Goal: Task Accomplishment & Management: Manage account settings

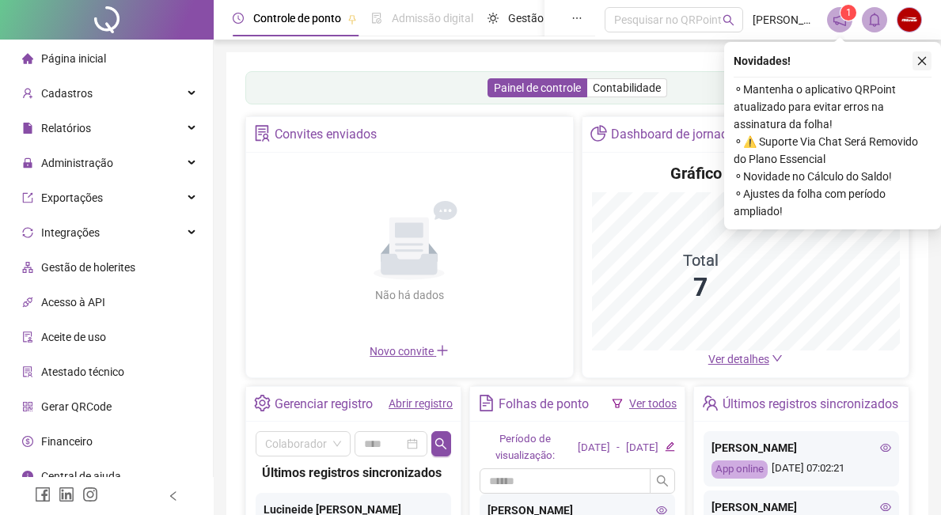
click at [922, 59] on icon "close" at bounding box center [922, 60] width 11 height 11
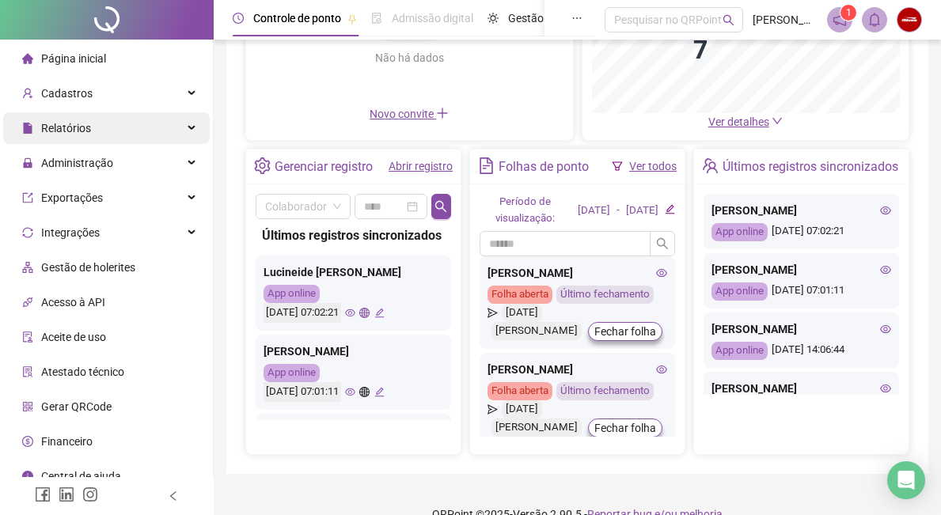
scroll to position [158, 0]
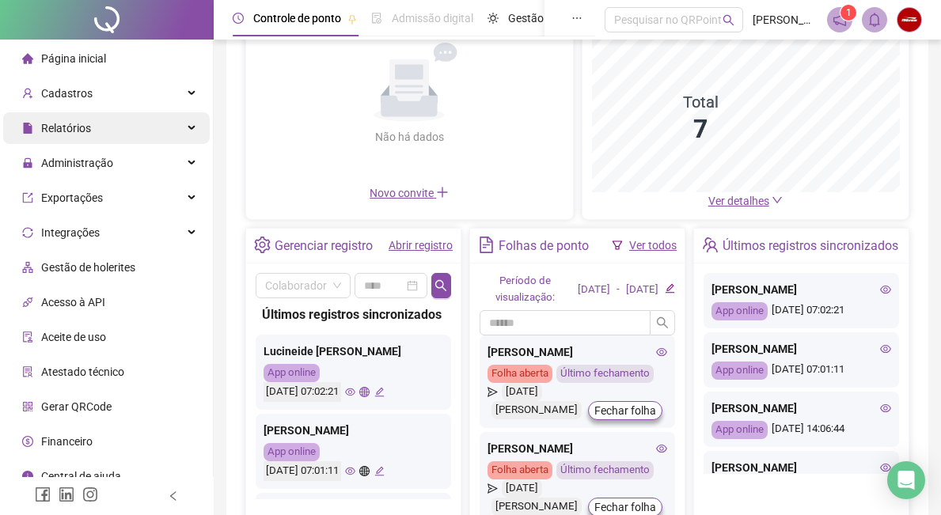
click at [189, 128] on icon at bounding box center [193, 128] width 8 height 0
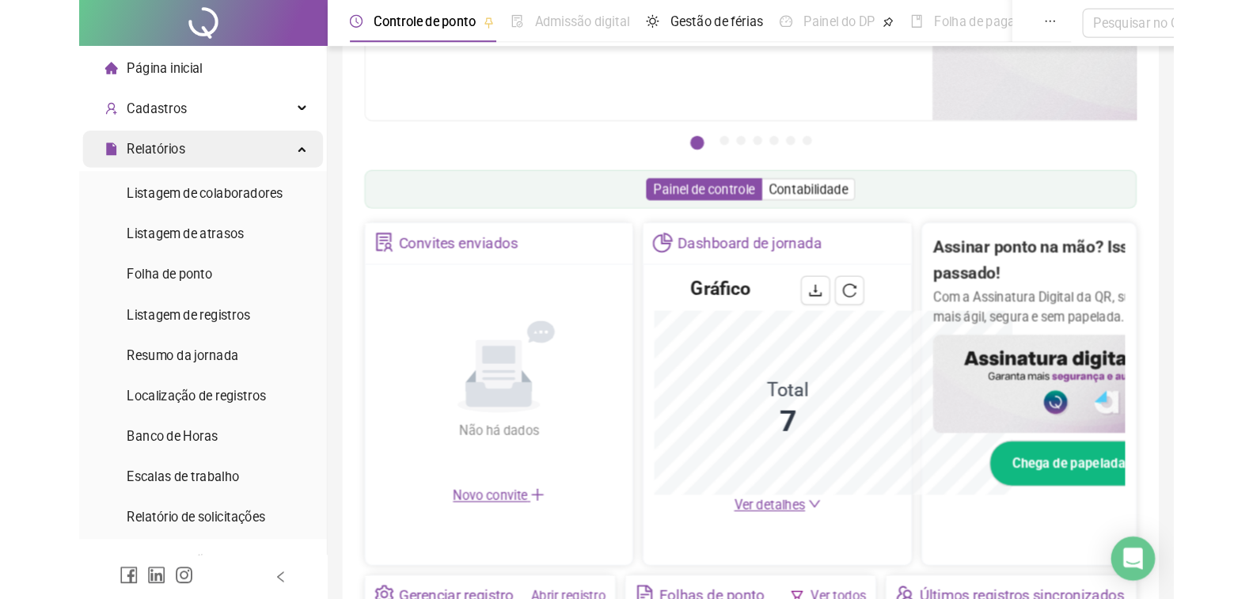
scroll to position [392, 0]
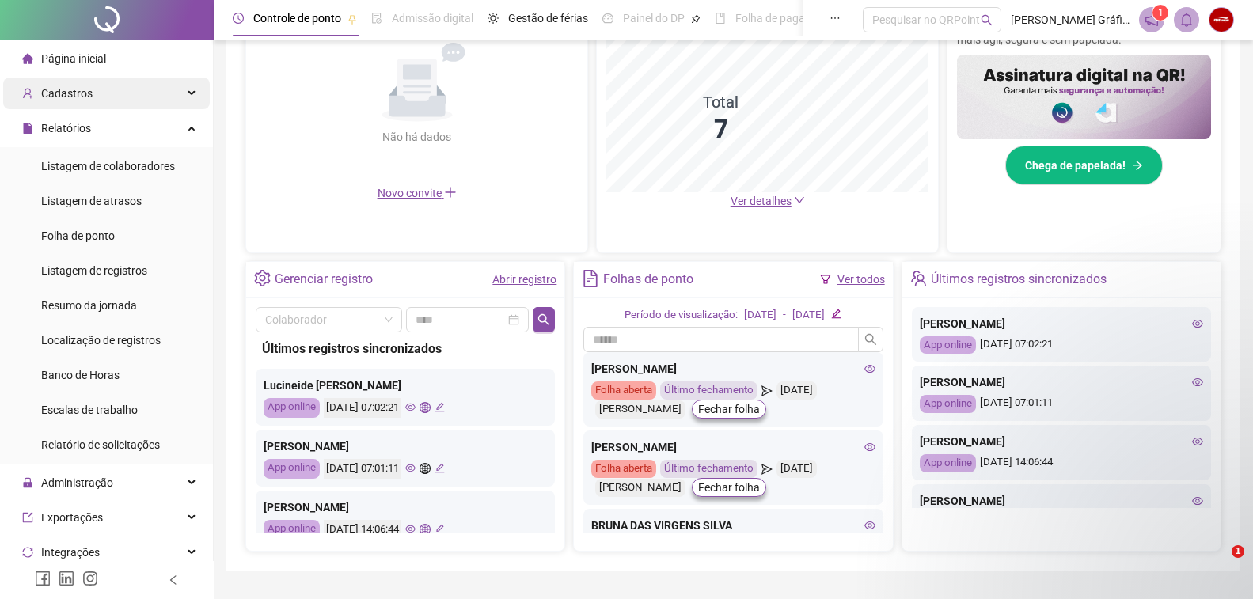
click at [165, 91] on div "Cadastros" at bounding box center [106, 94] width 207 height 32
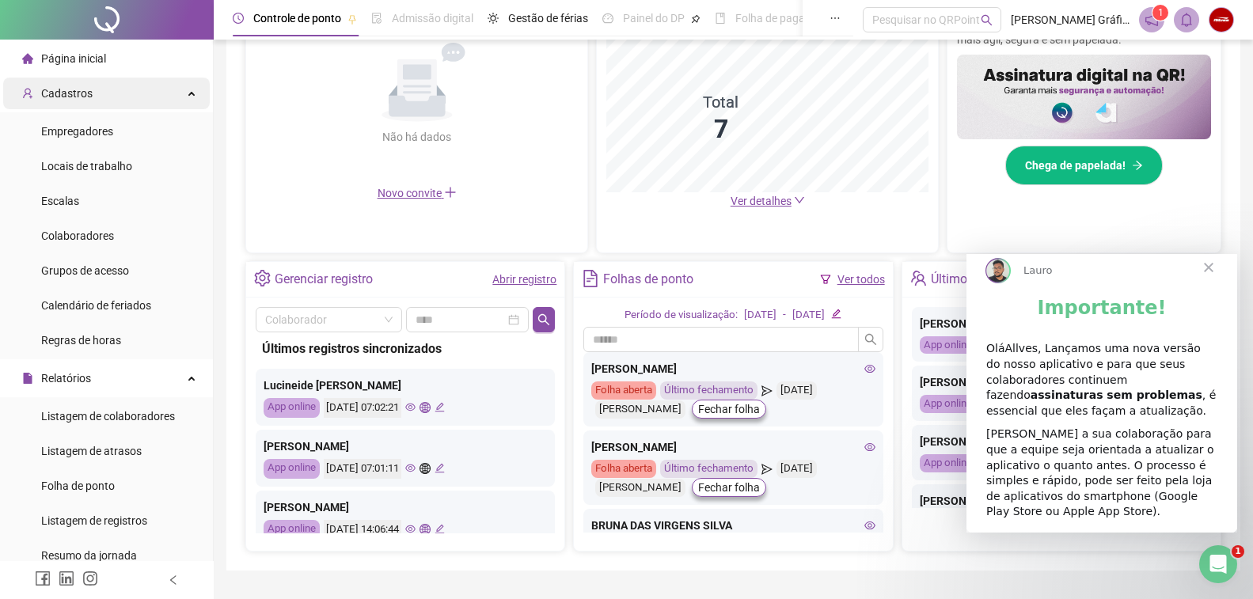
scroll to position [0, 0]
click at [123, 240] on li "Colaboradores" at bounding box center [106, 236] width 207 height 32
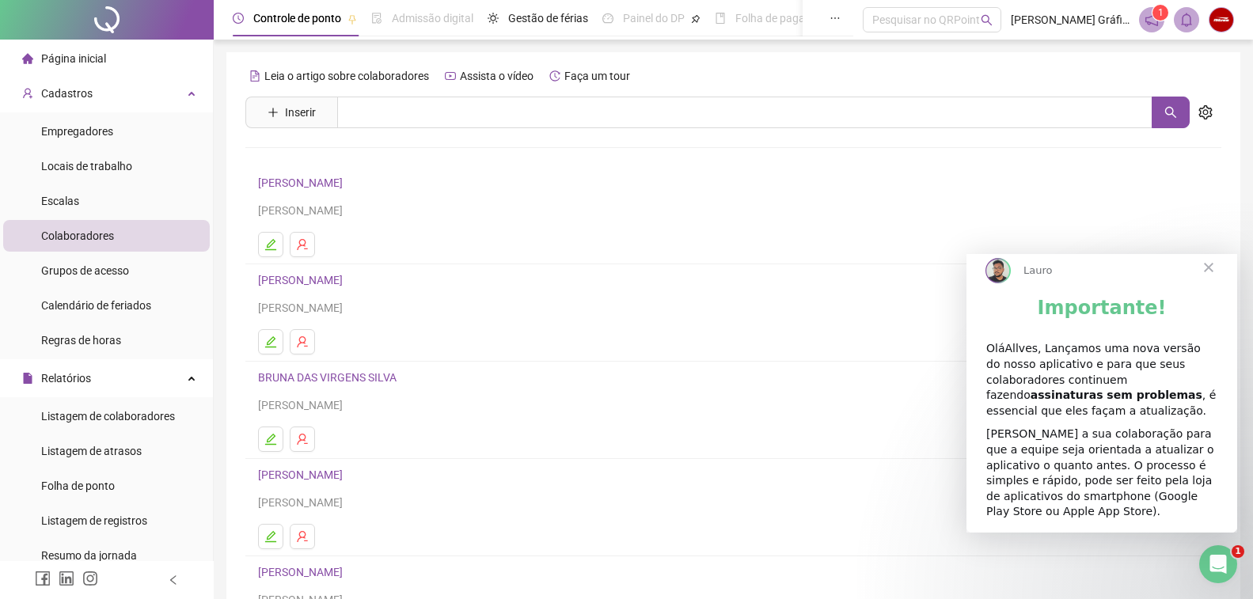
click at [318, 187] on link "AMANDA DE JESUS SENA" at bounding box center [302, 183] width 89 height 13
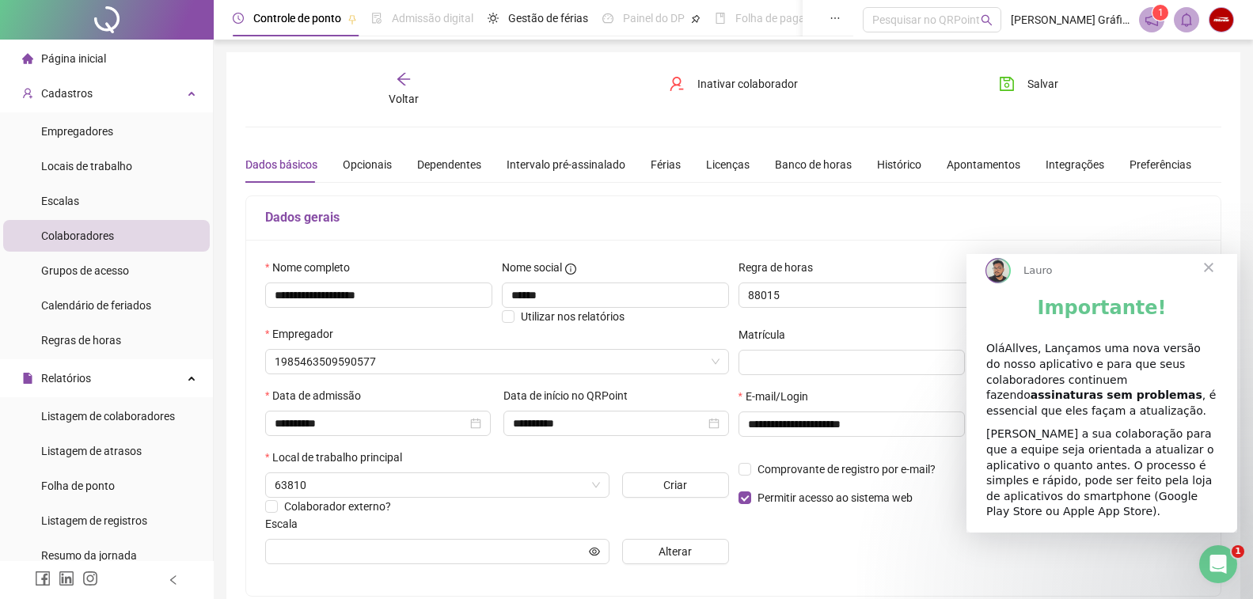
type input "**********"
click at [805, 161] on div "Banco de horas" at bounding box center [813, 164] width 77 height 17
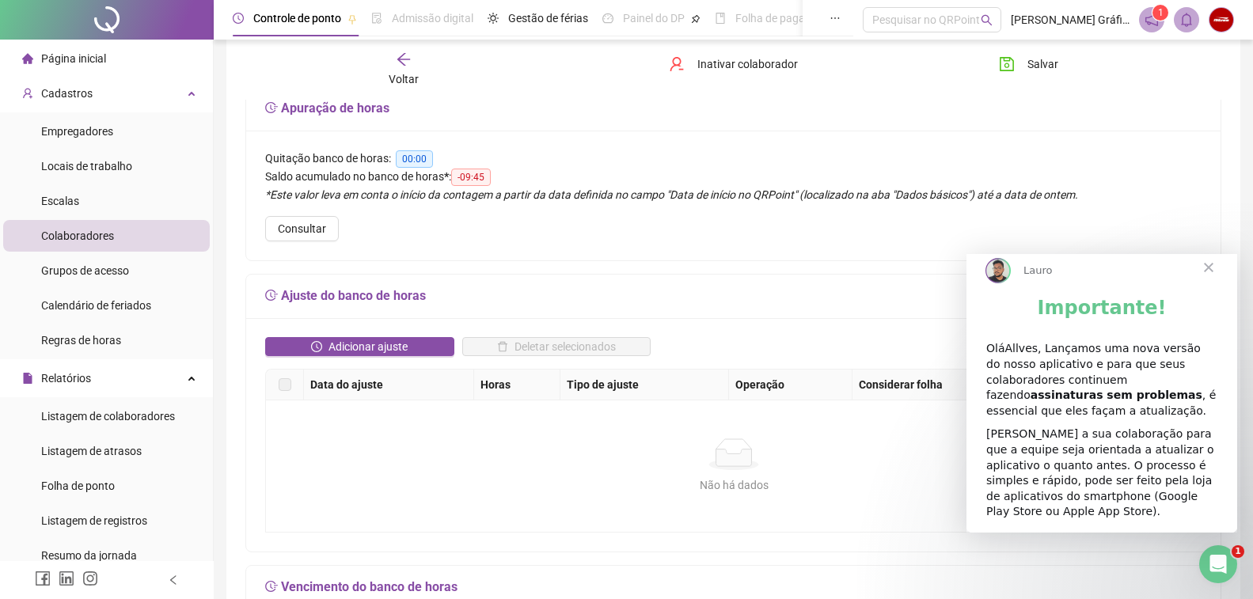
scroll to position [158, 0]
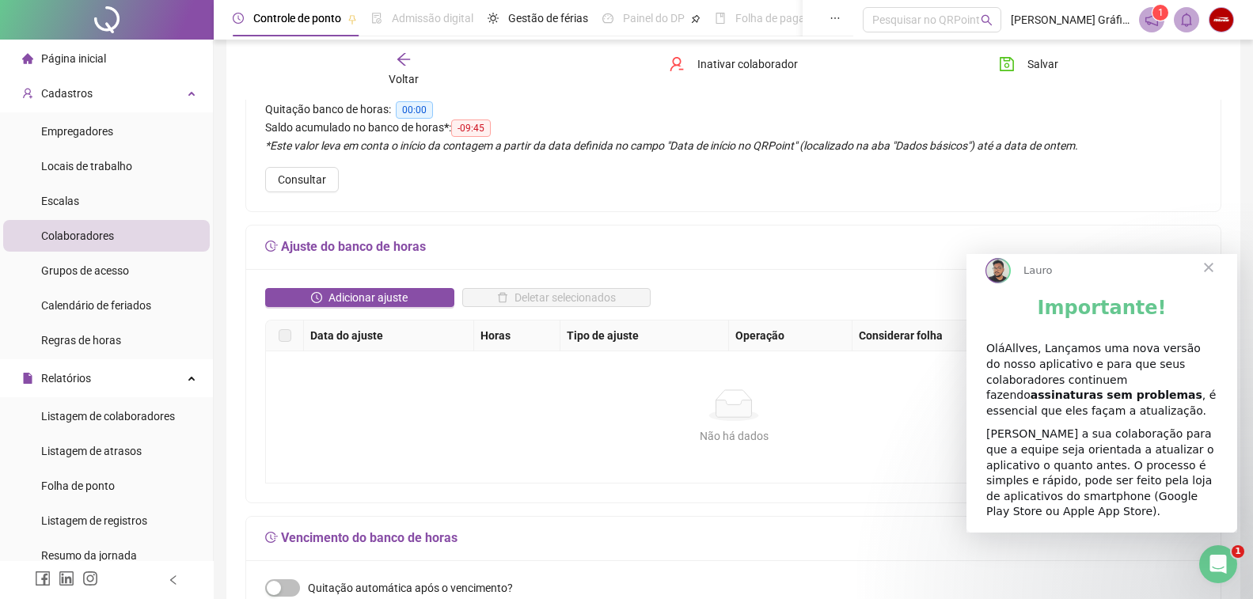
click at [954, 282] on span "Fechar" at bounding box center [1209, 267] width 57 height 57
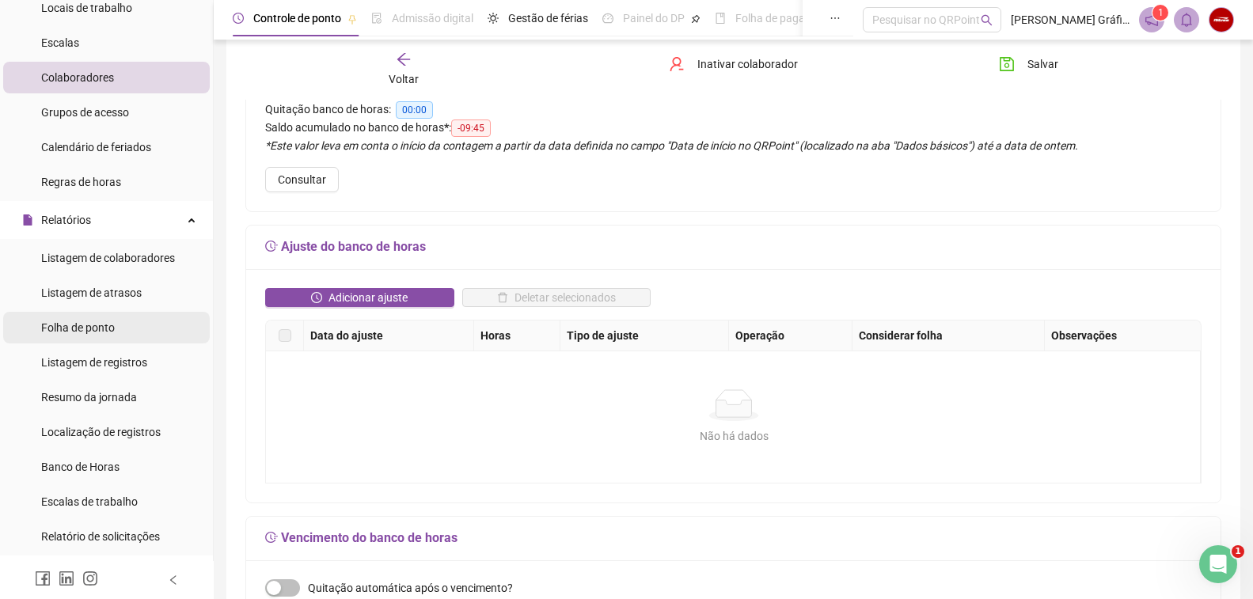
click at [130, 330] on li "Folha de ponto" at bounding box center [106, 328] width 207 height 32
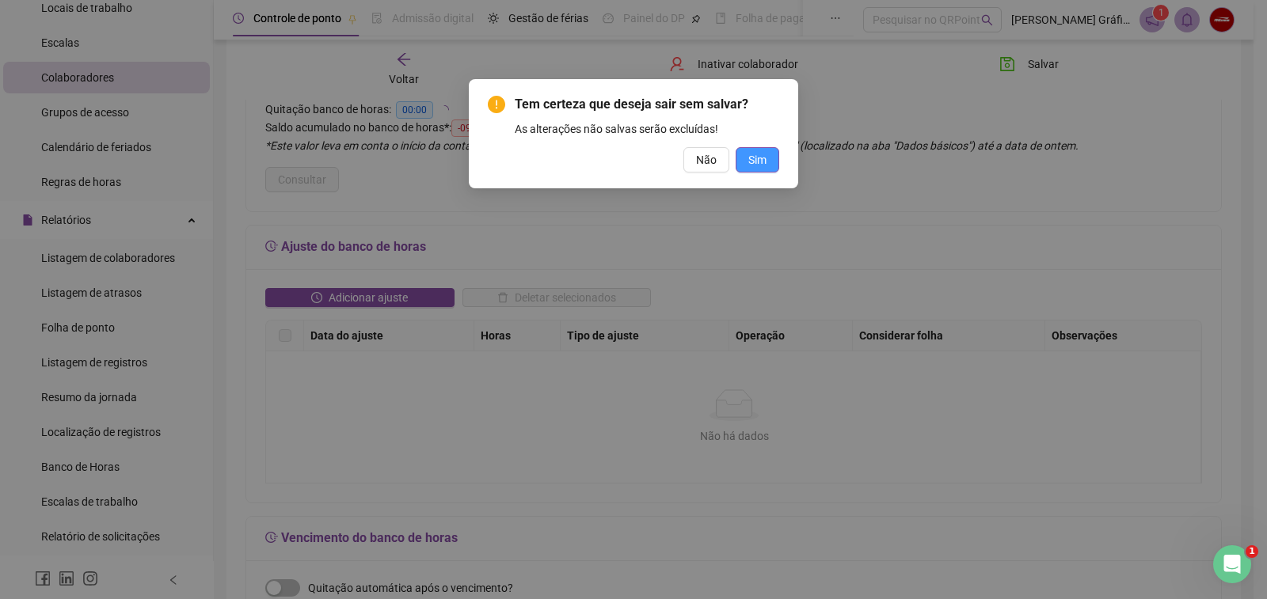
click at [757, 156] on span "Sim" at bounding box center [757, 159] width 18 height 17
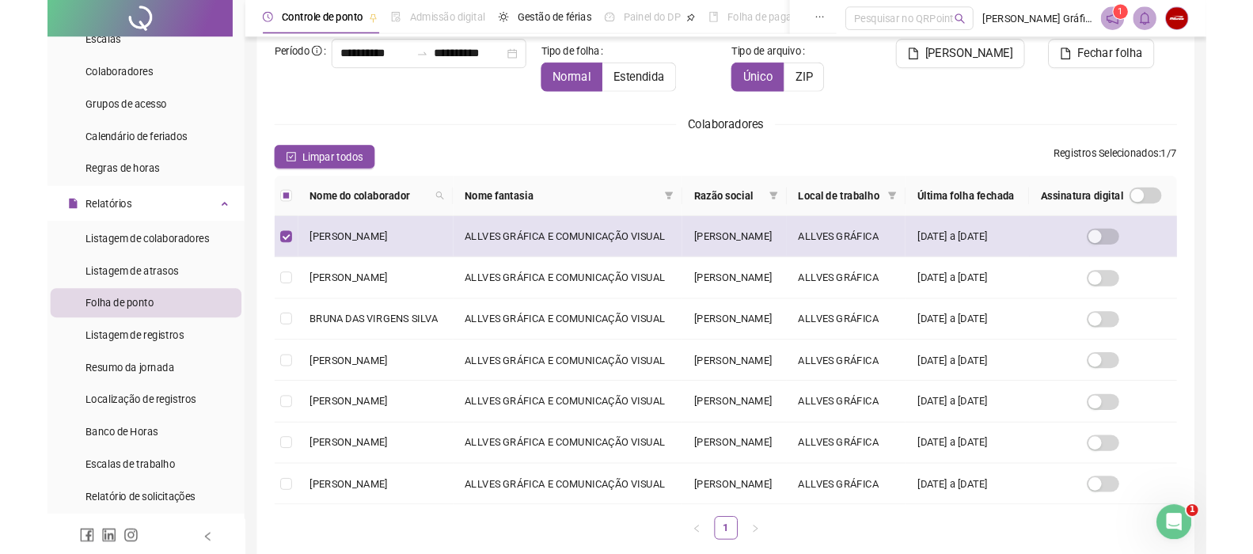
scroll to position [25, 0]
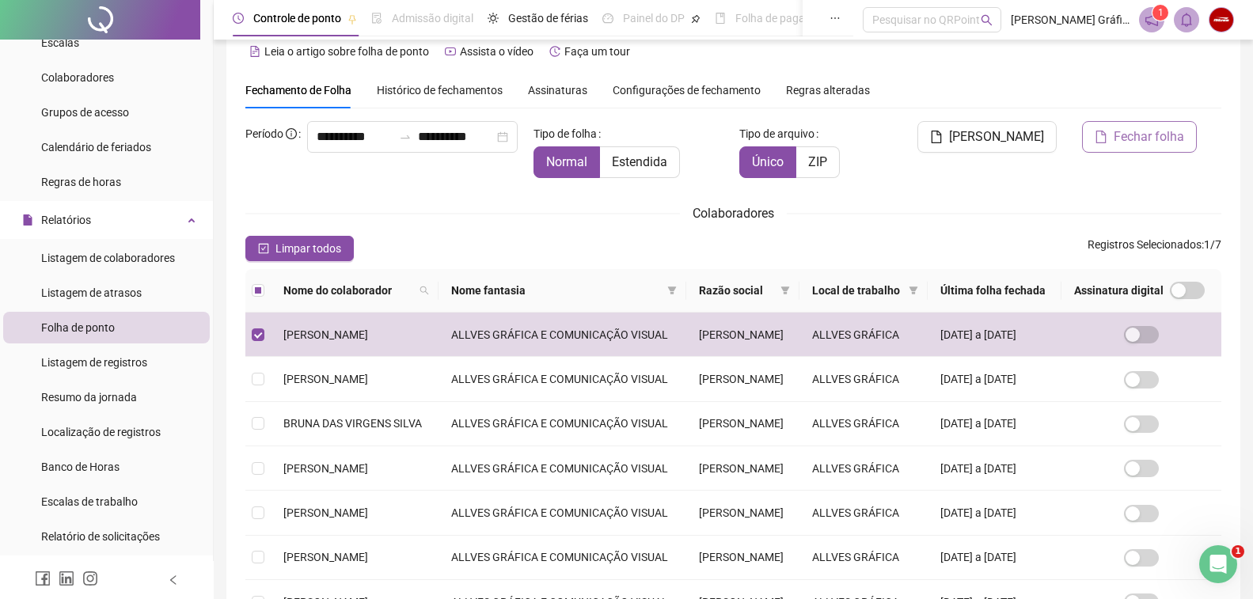
click at [954, 135] on span "Fechar folha" at bounding box center [1149, 136] width 70 height 19
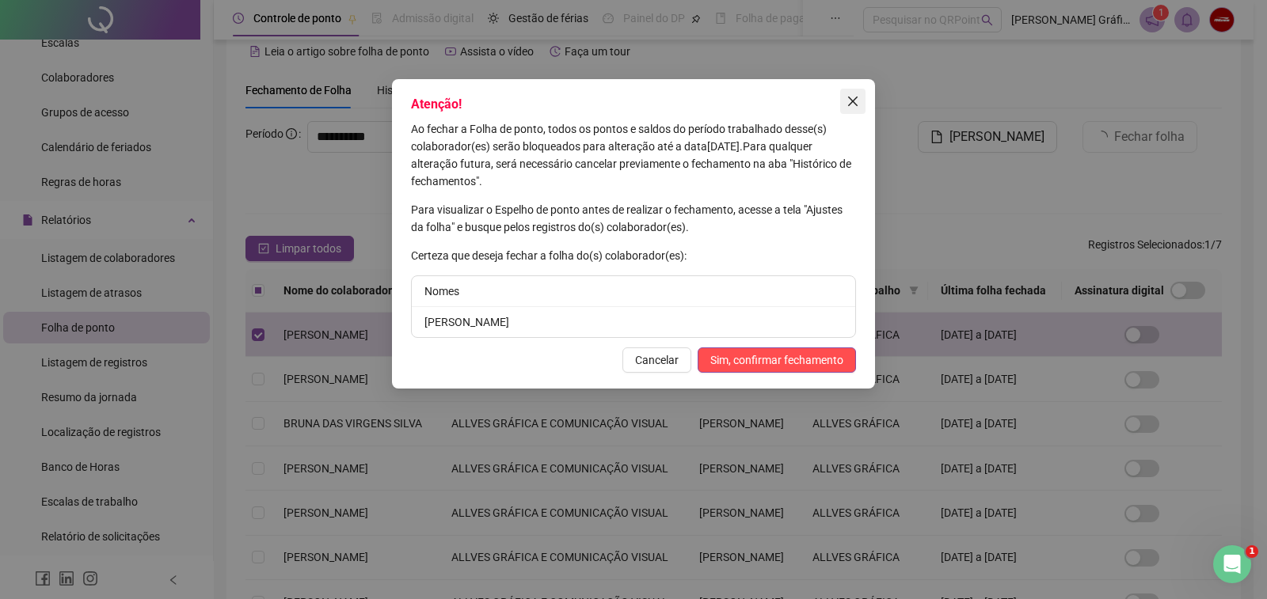
click at [851, 97] on icon "close" at bounding box center [852, 101] width 13 height 13
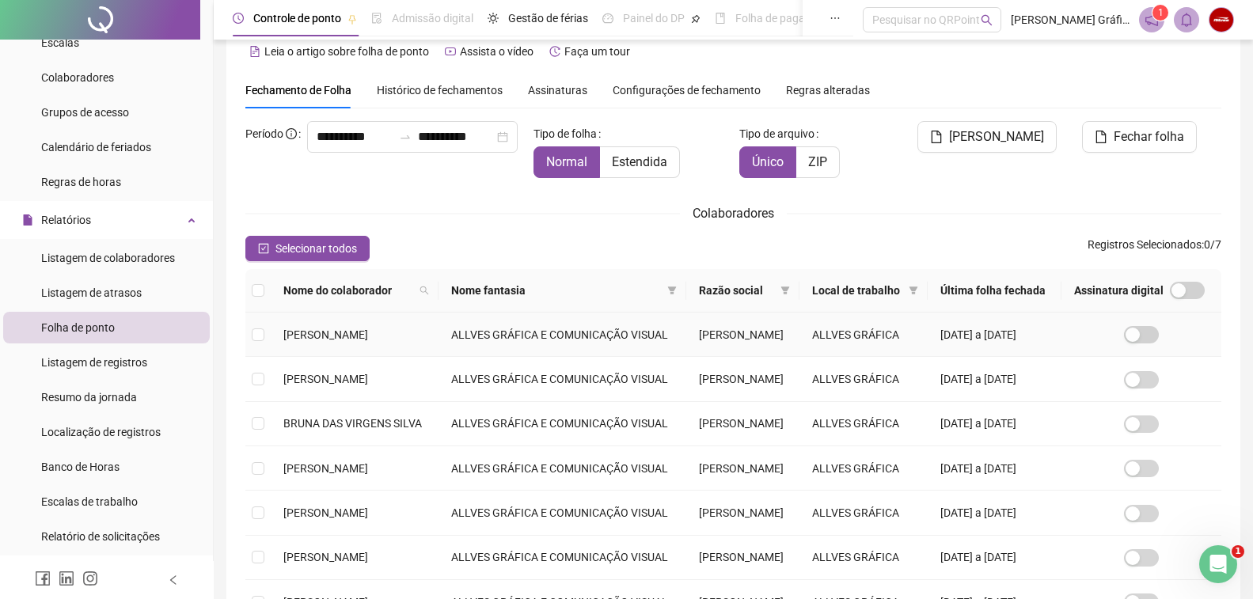
click at [954, 357] on td "01/07/2025 a 31/07/2025" at bounding box center [995, 335] width 134 height 44
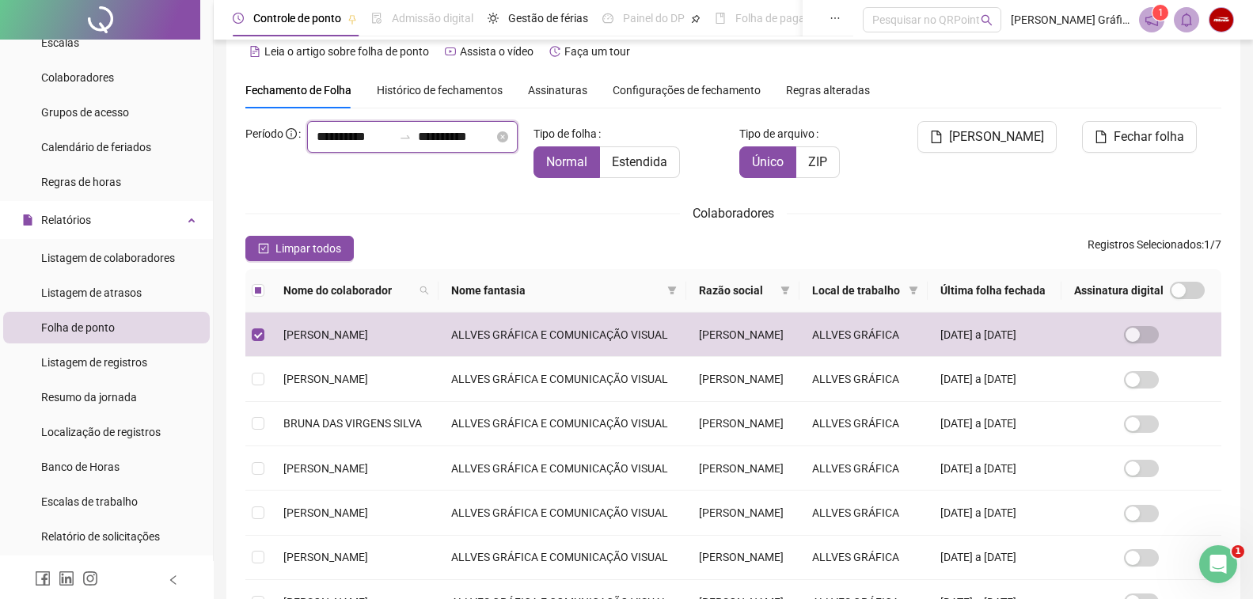
click at [418, 146] on input "**********" at bounding box center [456, 136] width 76 height 19
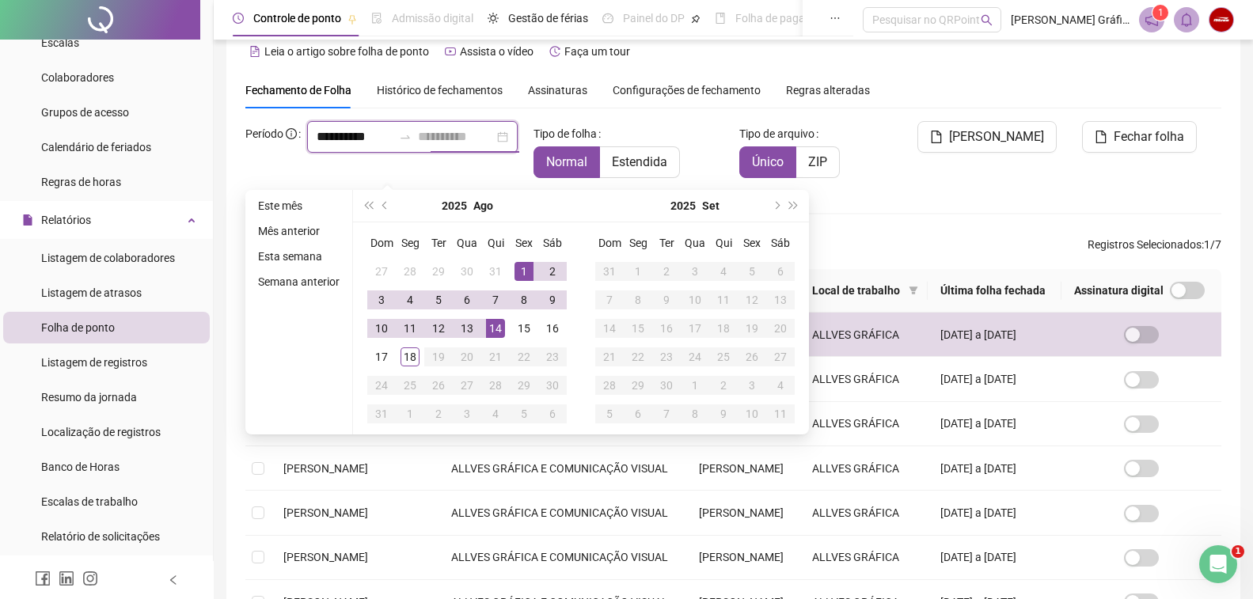
type input "**********"
click at [491, 325] on div "14" at bounding box center [495, 328] width 19 height 19
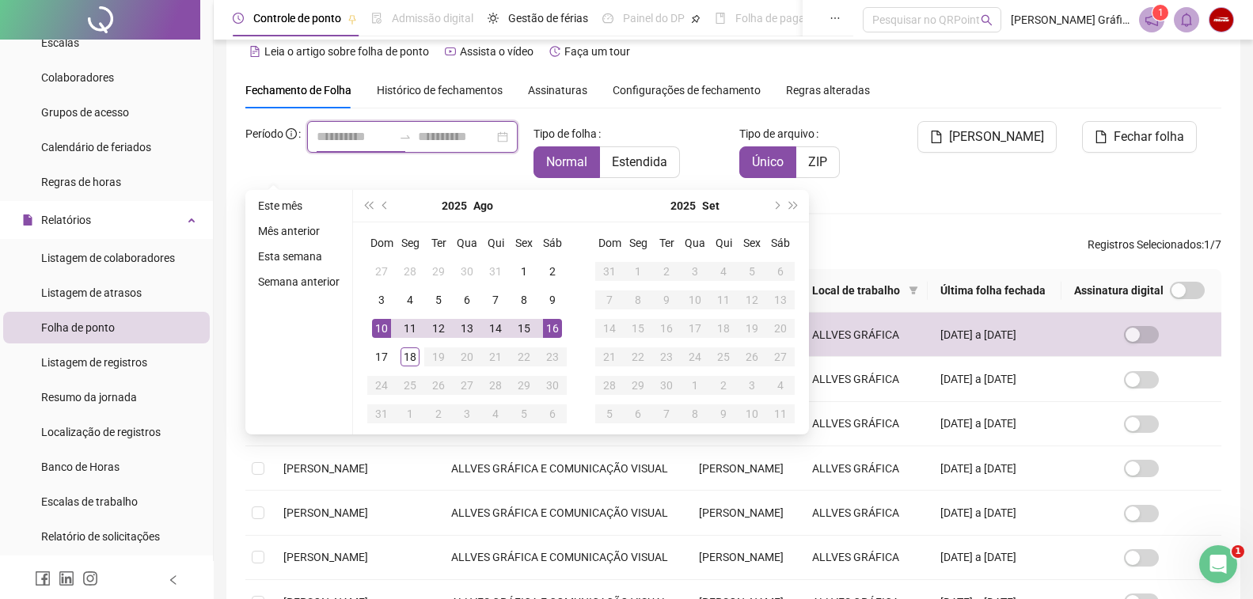
type input "**********"
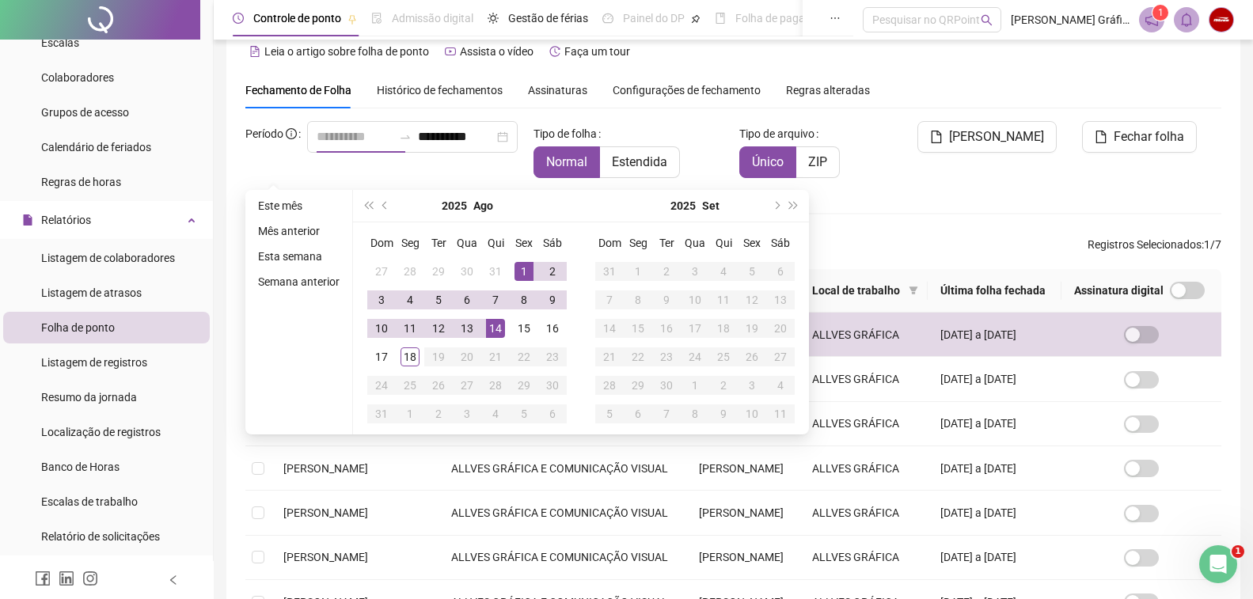
click at [522, 264] on div "1" at bounding box center [524, 271] width 19 height 19
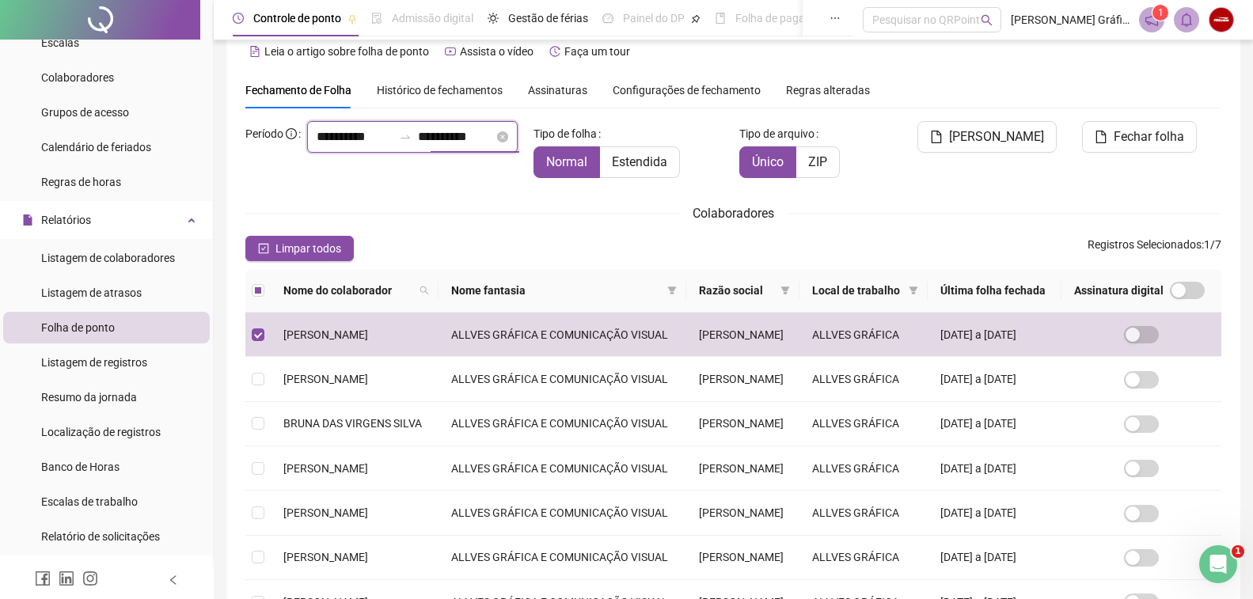
click at [418, 146] on input "**********" at bounding box center [456, 136] width 76 height 19
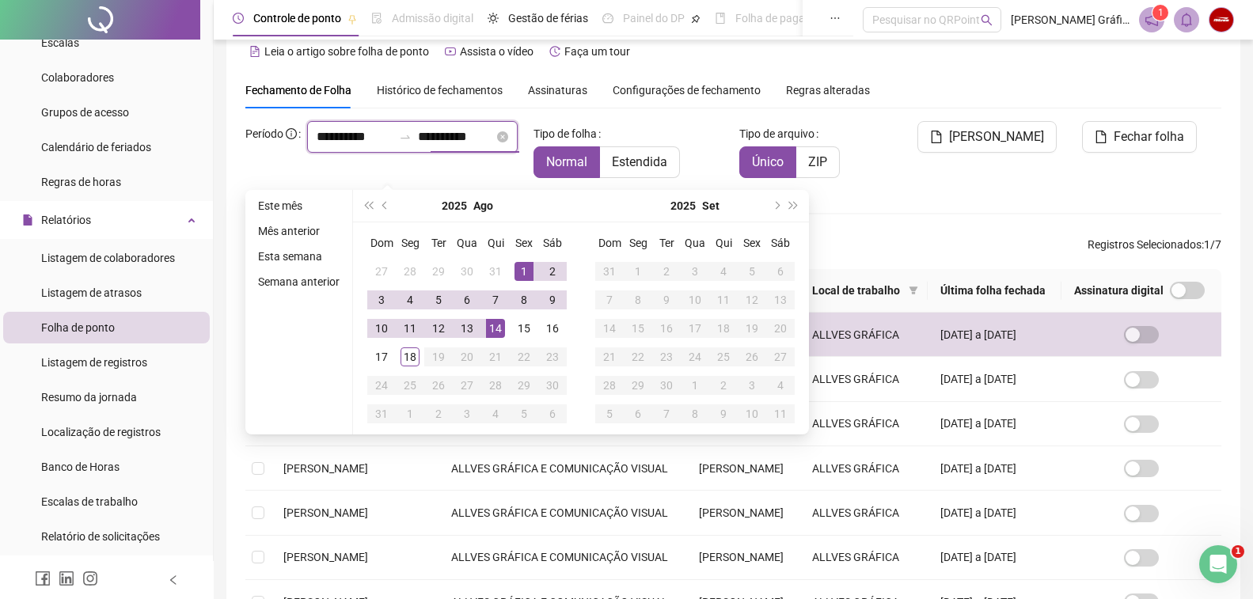
click at [418, 146] on input "**********" at bounding box center [456, 136] width 76 height 19
type input "**********"
click at [500, 328] on div "14" at bounding box center [495, 328] width 19 height 19
type input "**********"
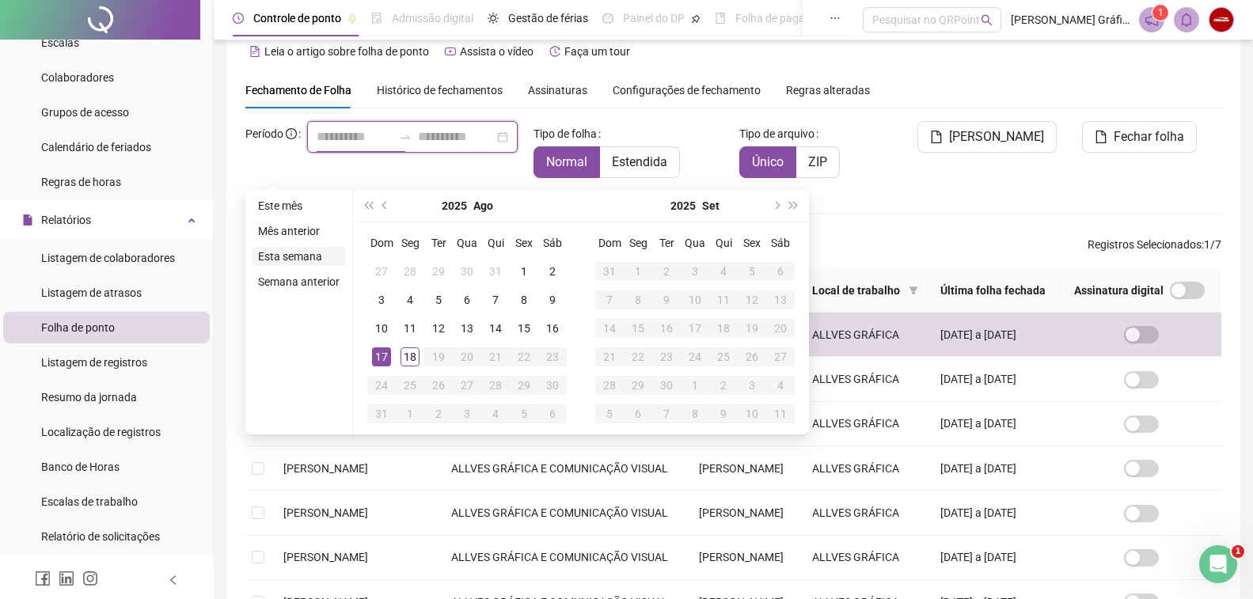
type input "**********"
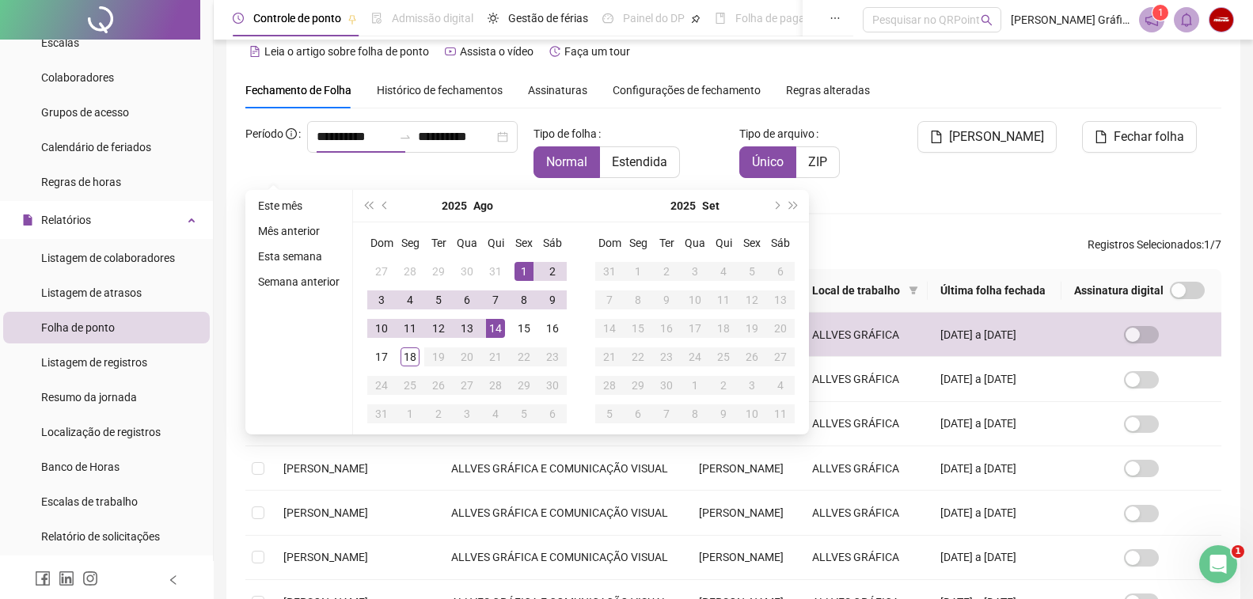
click at [226, 275] on div "**********" at bounding box center [733, 361] width 1014 height 667
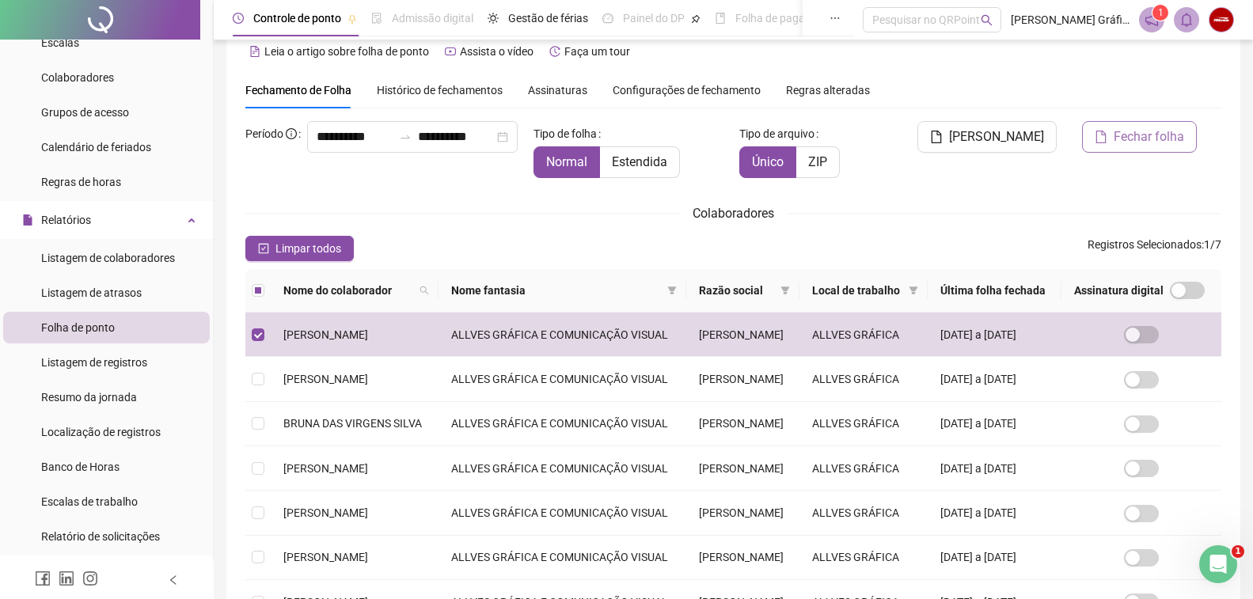
click at [954, 129] on span "Fechar folha" at bounding box center [1149, 136] width 70 height 19
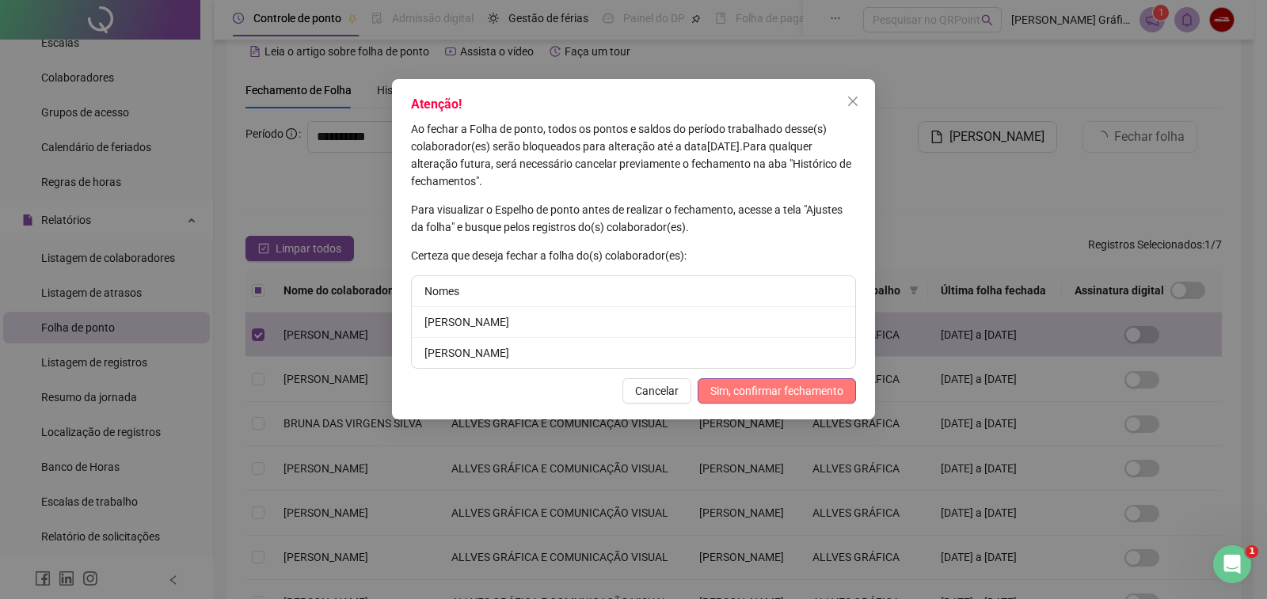
click at [751, 392] on span "Sim, confirmar fechamento" at bounding box center [776, 390] width 133 height 17
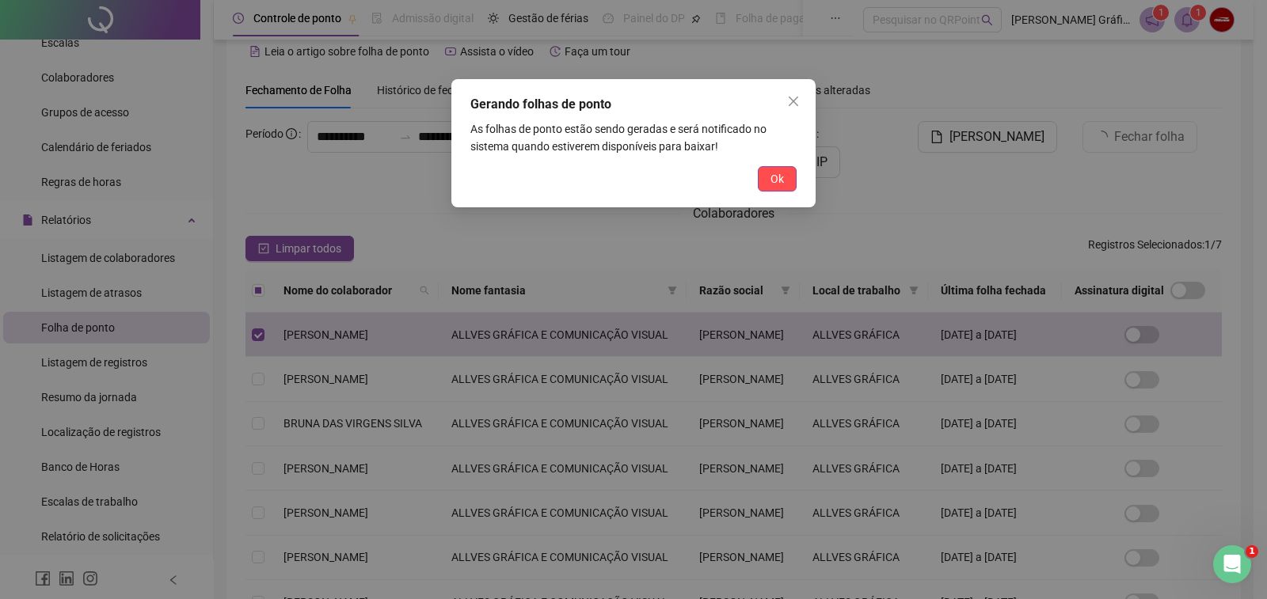
click at [778, 181] on span "Ok" at bounding box center [776, 178] width 13 height 17
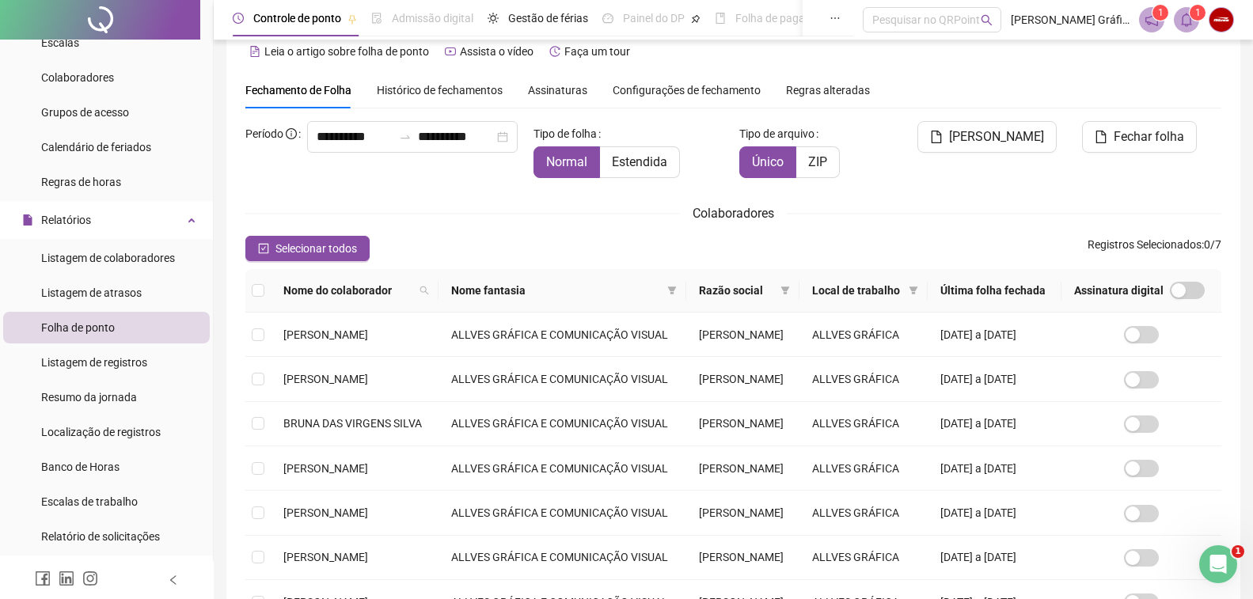
click at [954, 13] on icon "bell" at bounding box center [1187, 20] width 14 height 14
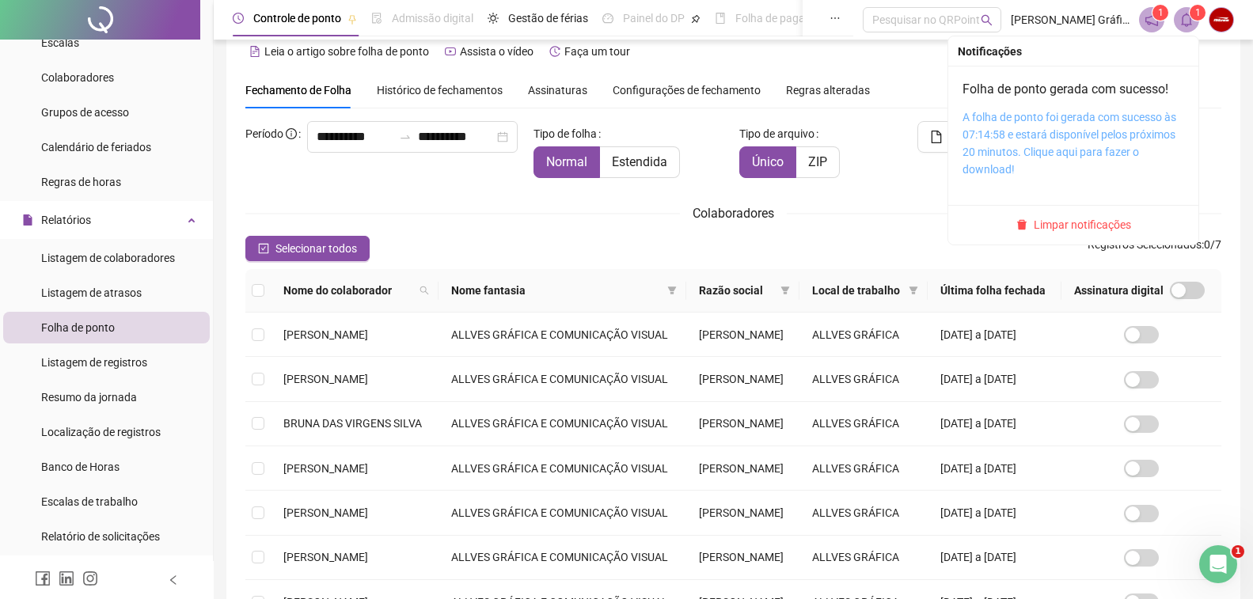
click at [954, 122] on link "A folha de ponto foi gerada com sucesso às 07:14:58 e estará disponível pelos p…" at bounding box center [1070, 143] width 214 height 65
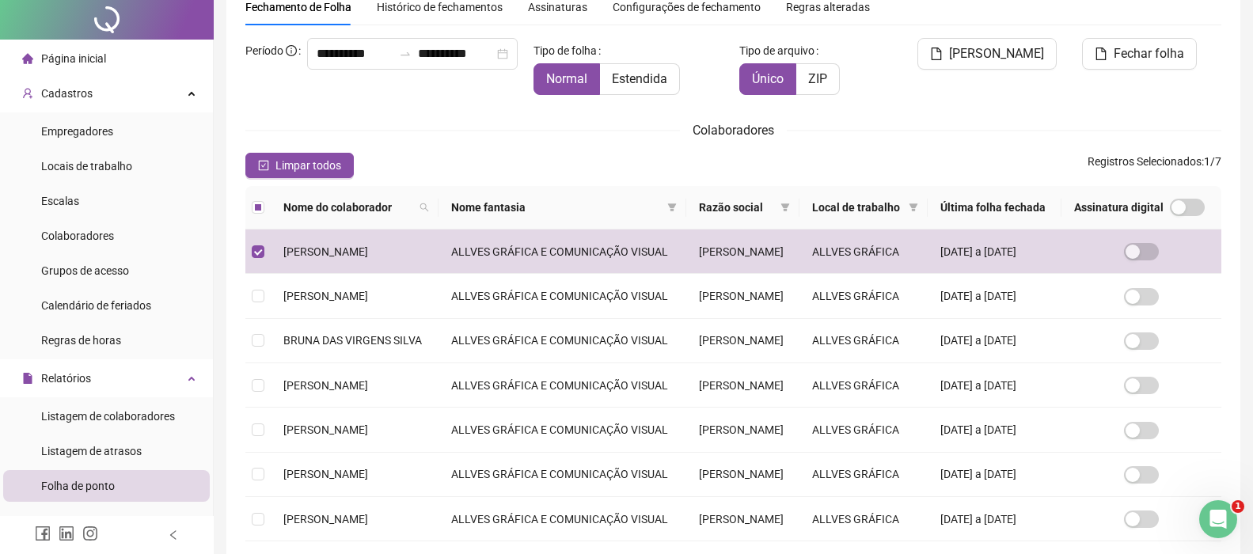
scroll to position [0, 0]
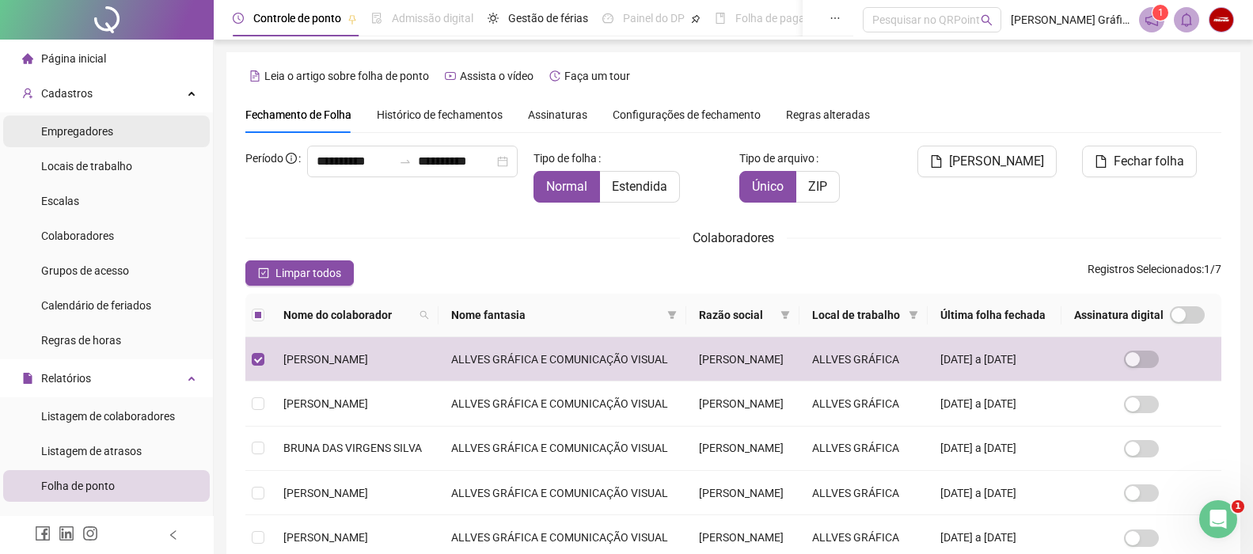
click at [84, 133] on span "Empregadores" at bounding box center [77, 131] width 72 height 13
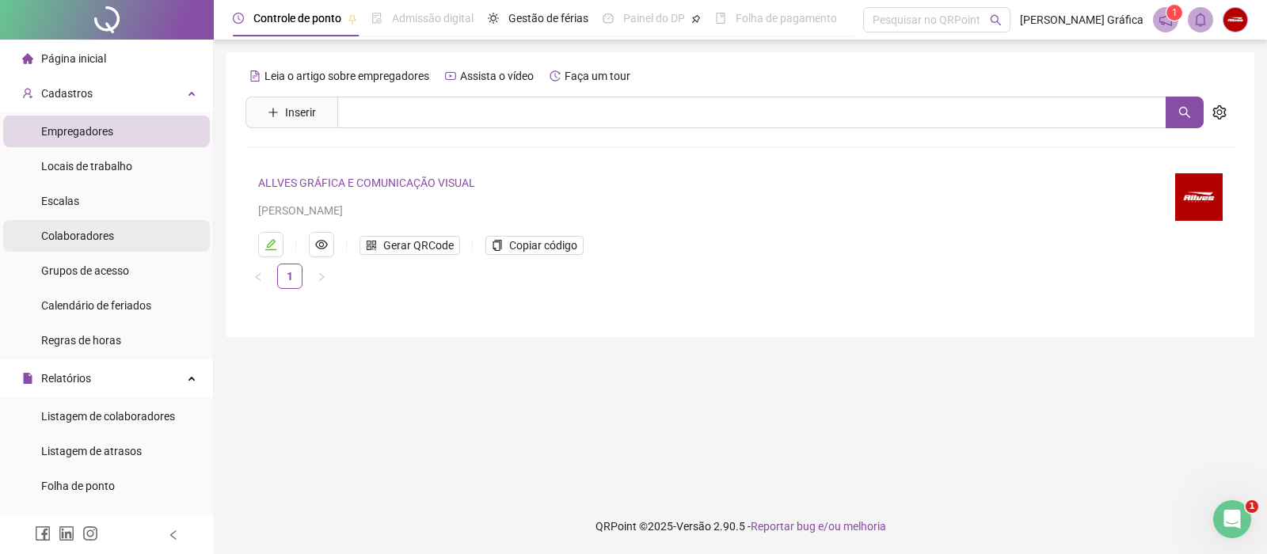
click at [104, 231] on span "Colaboradores" at bounding box center [77, 236] width 73 height 13
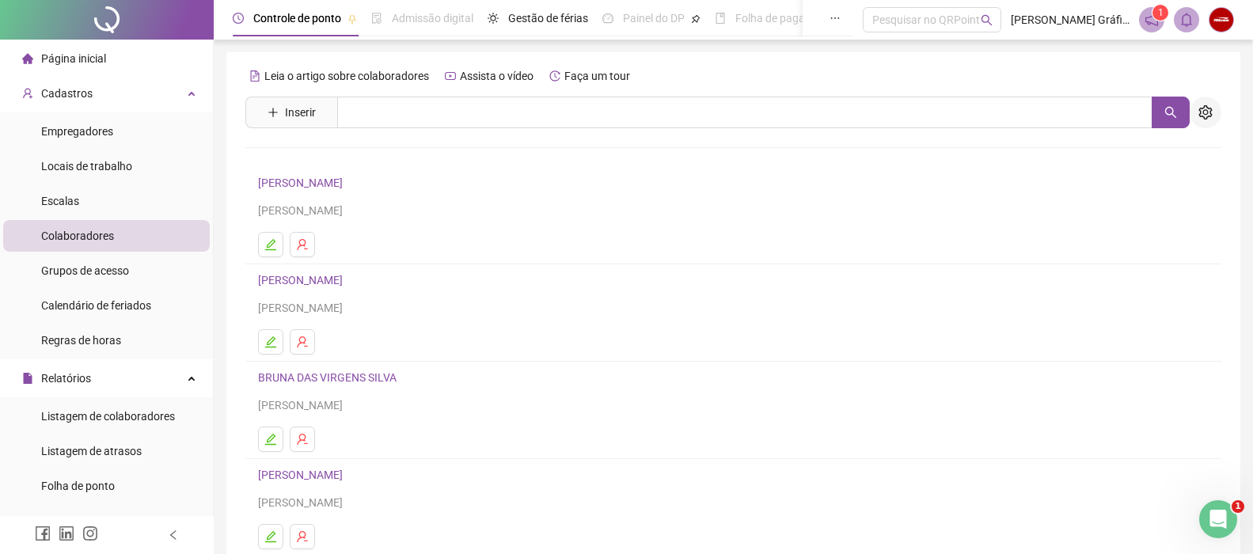
click at [954, 107] on icon "setting" at bounding box center [1205, 112] width 13 height 14
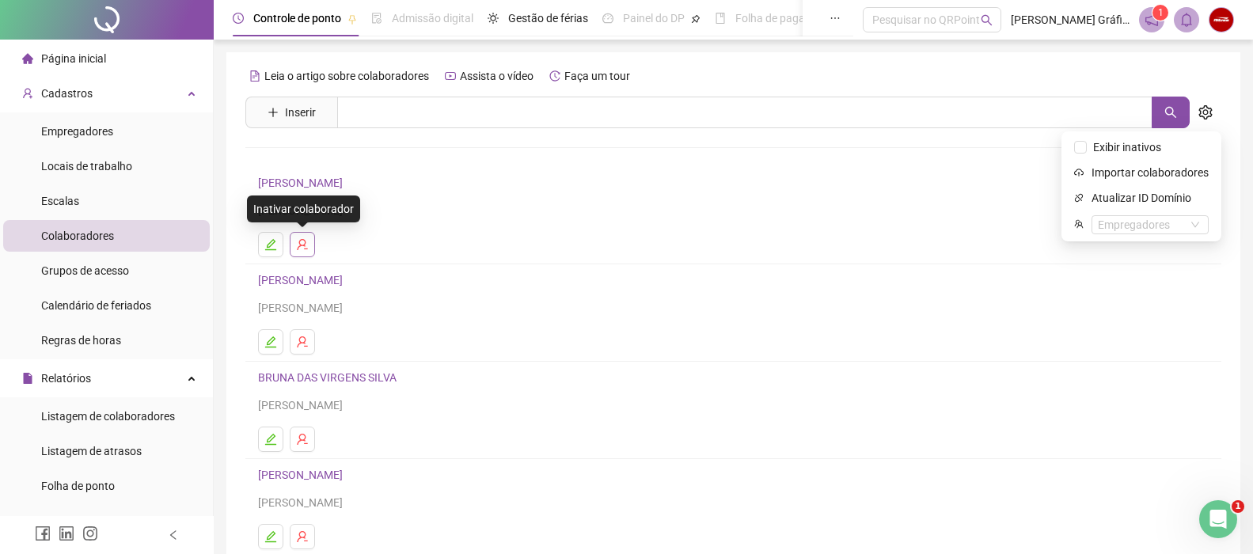
click at [296, 249] on icon "user-delete" at bounding box center [302, 244] width 13 height 13
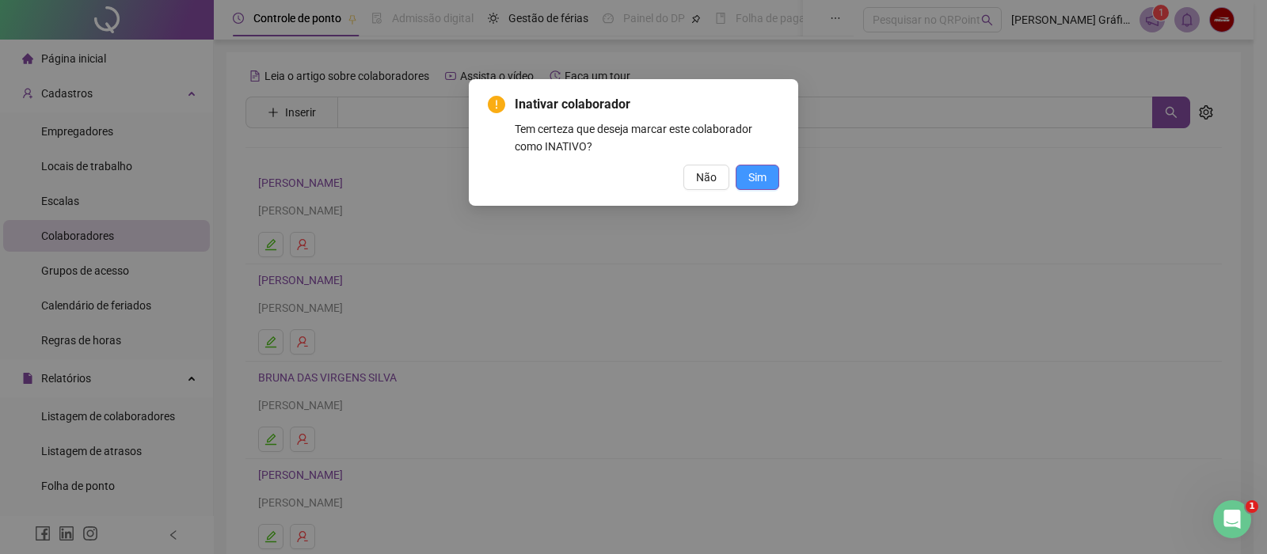
click at [755, 177] on span "Sim" at bounding box center [757, 177] width 18 height 17
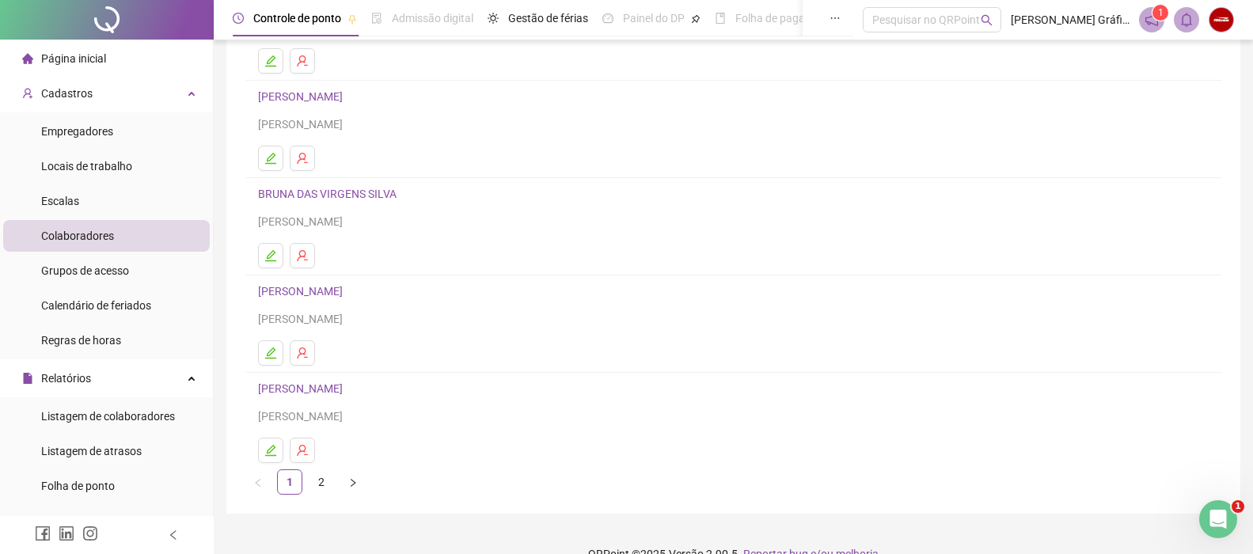
scroll to position [211, 0]
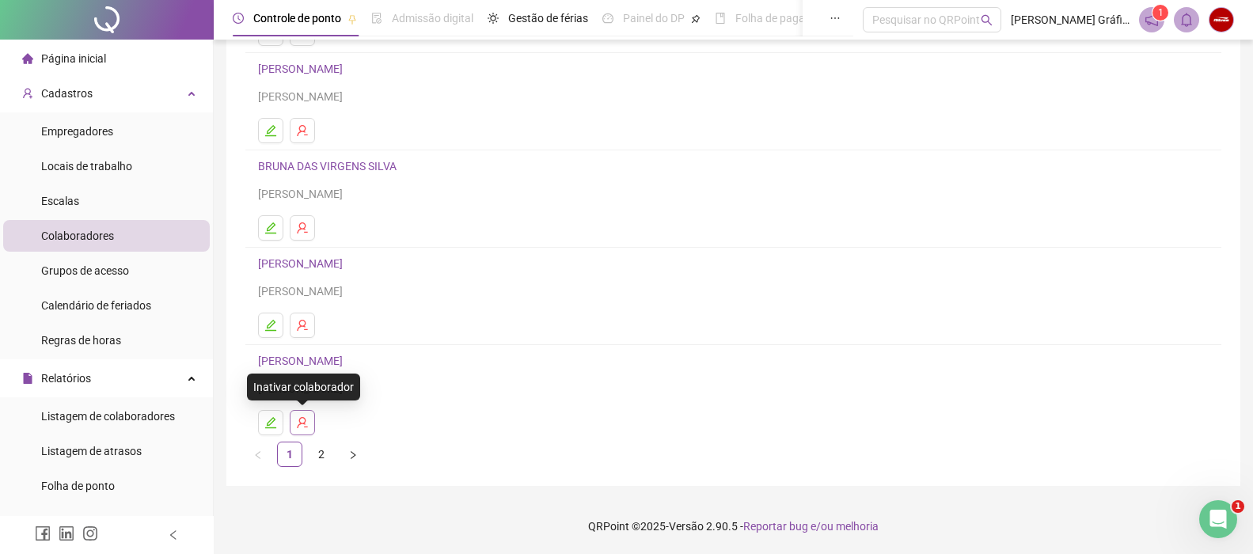
click at [295, 420] on button "button" at bounding box center [302, 422] width 25 height 25
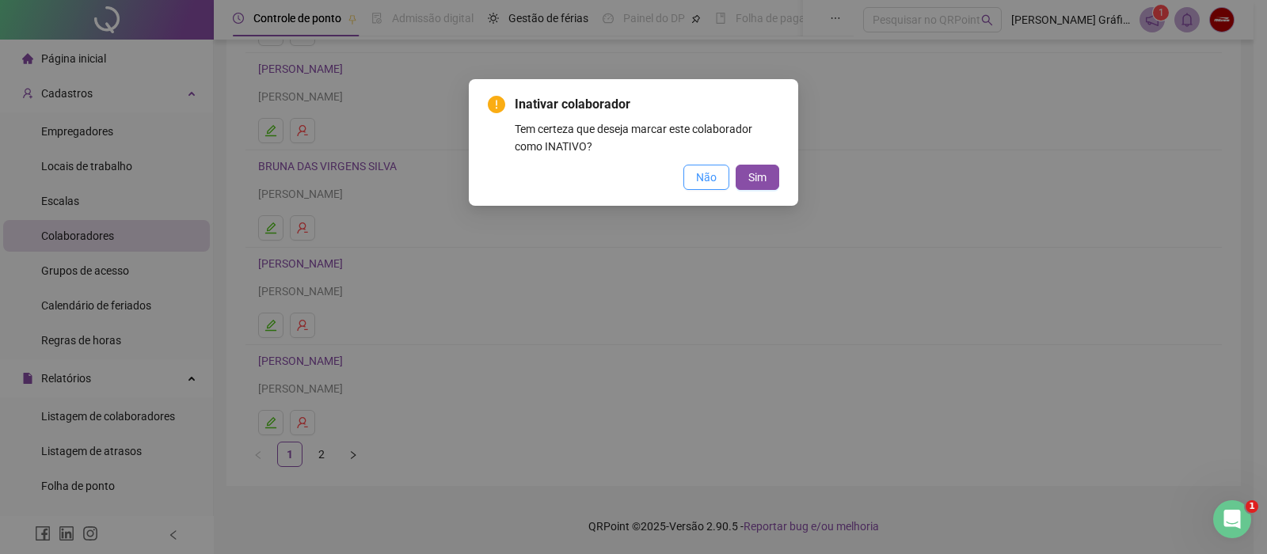
click at [710, 177] on span "Não" at bounding box center [706, 177] width 21 height 17
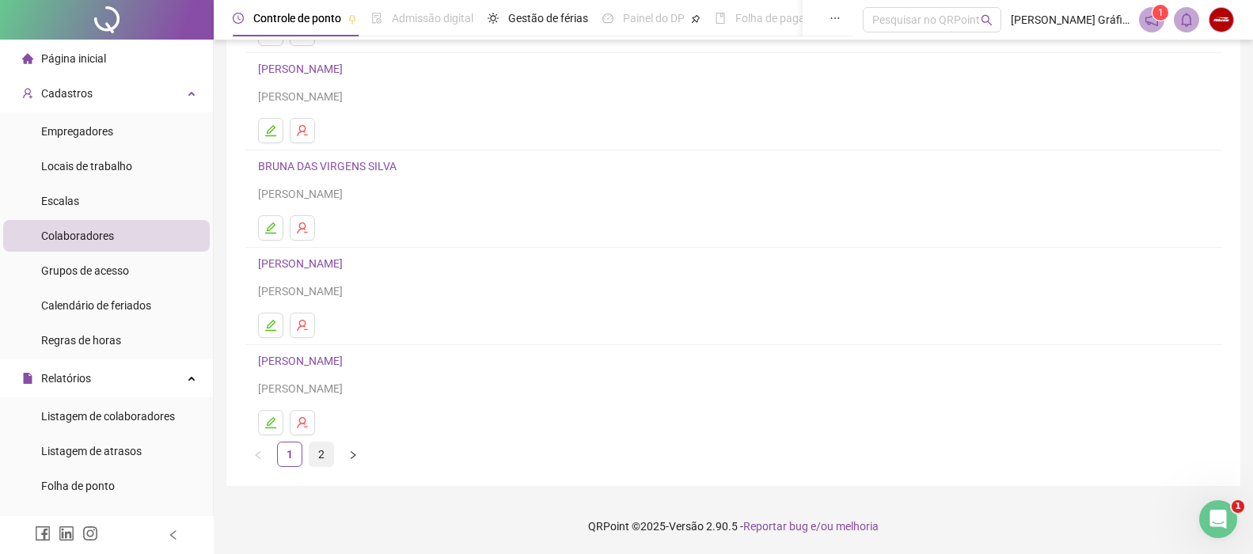
click at [322, 454] on link "2" at bounding box center [322, 455] width 24 height 24
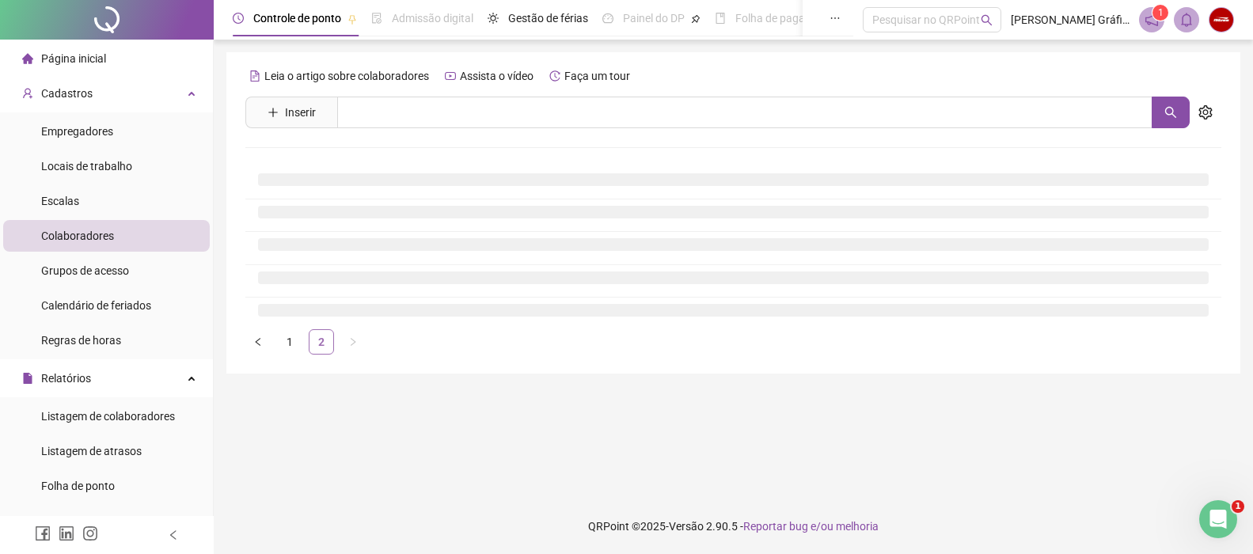
scroll to position [0, 0]
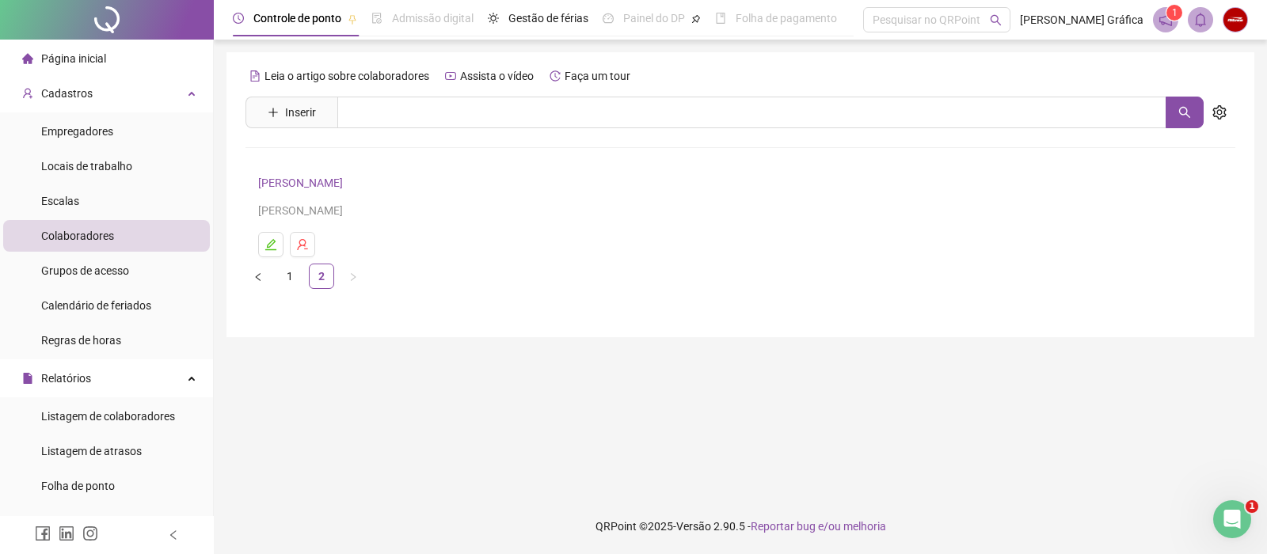
click at [90, 233] on span "Colaboradores" at bounding box center [77, 236] width 73 height 13
click at [91, 269] on span "Grupos de acesso" at bounding box center [85, 270] width 88 height 13
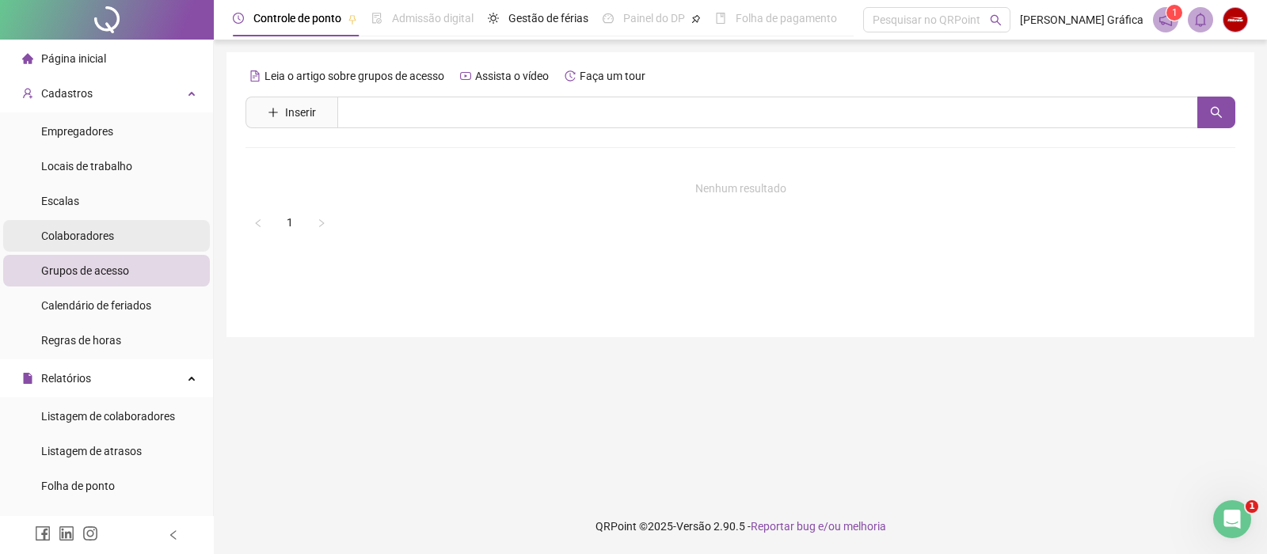
click at [120, 233] on li "Colaboradores" at bounding box center [106, 236] width 207 height 32
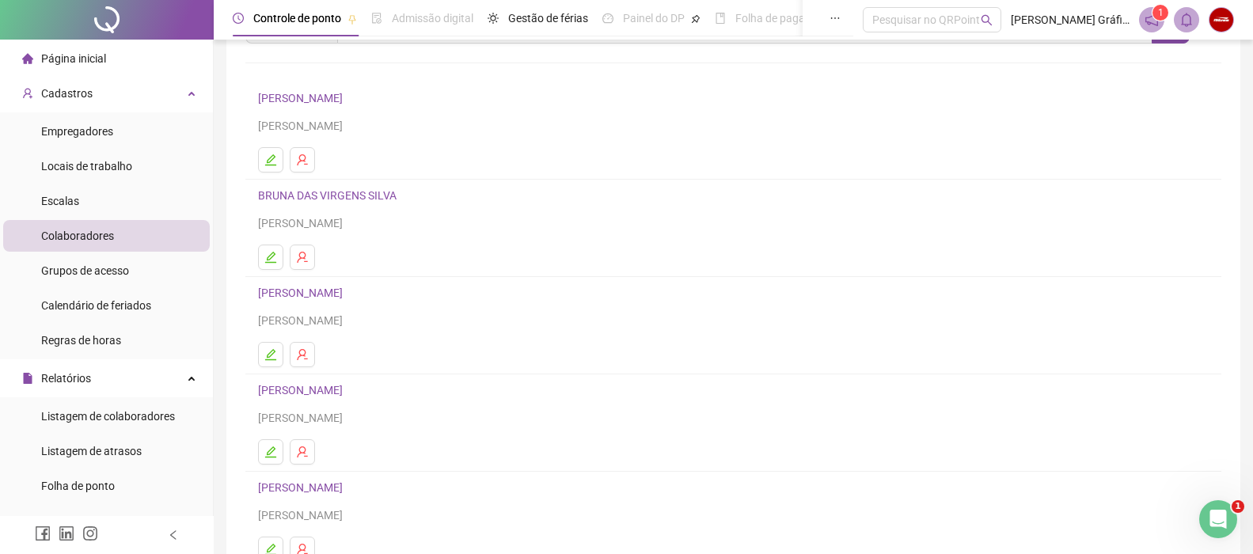
scroll to position [158, 0]
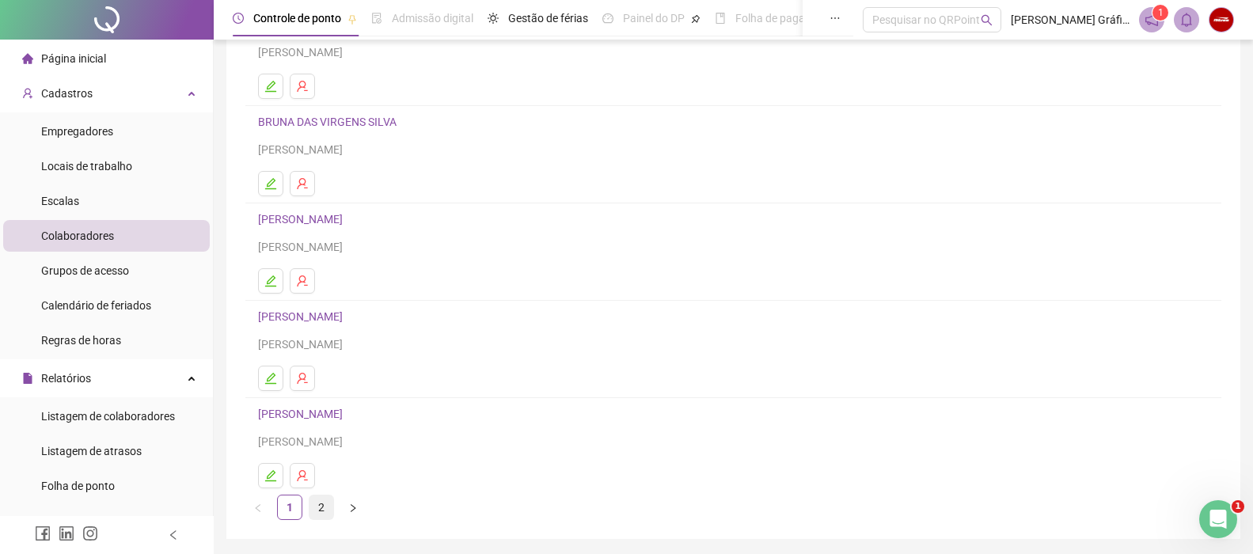
click at [322, 505] on link "2" at bounding box center [322, 508] width 24 height 24
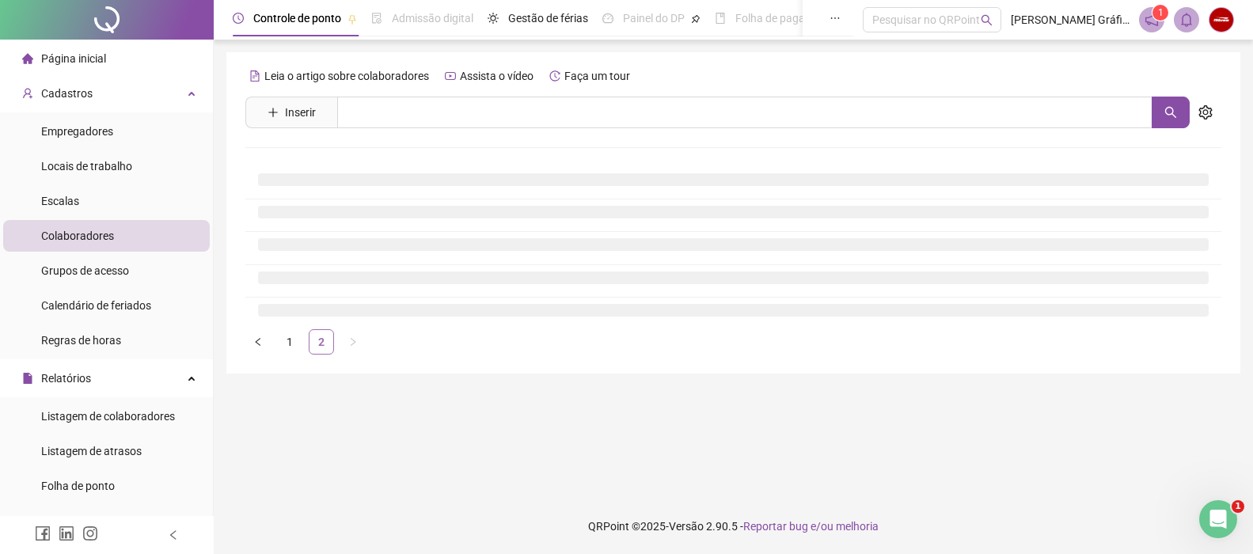
scroll to position [0, 0]
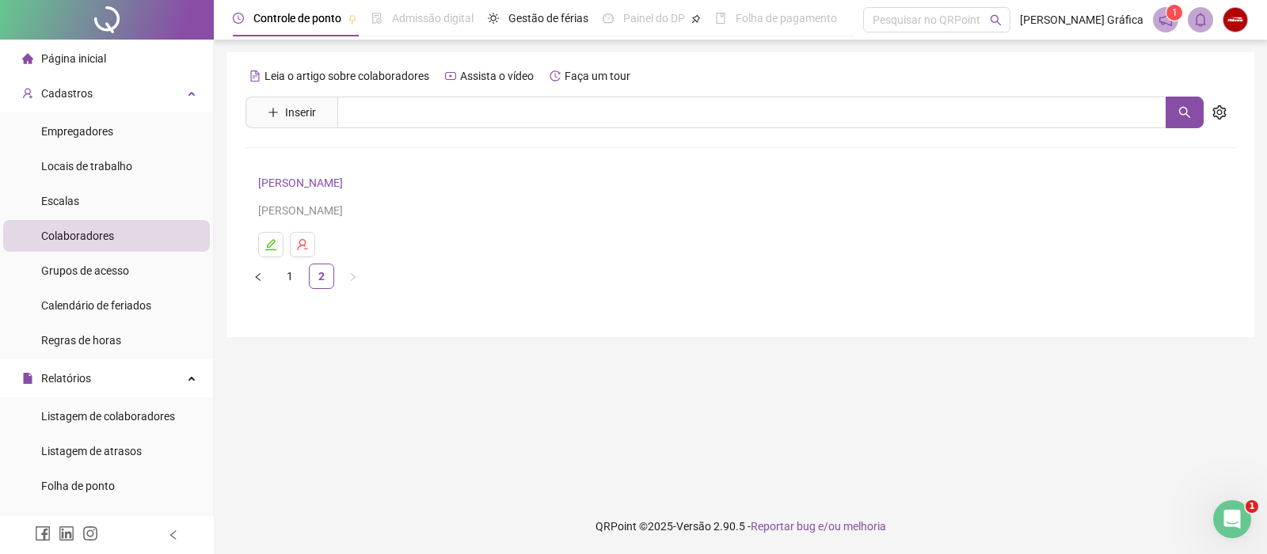
click at [954, 15] on sup "1" at bounding box center [1174, 13] width 16 height 16
click at [954, 23] on icon "notification" at bounding box center [1165, 20] width 14 height 14
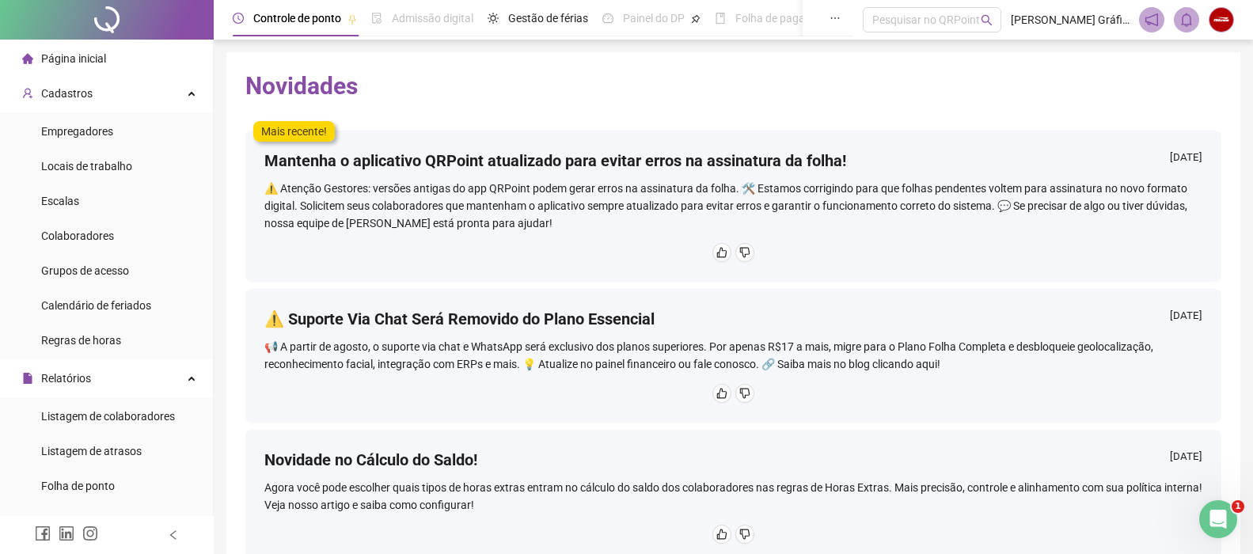
click at [428, 209] on div "⚠️ Atenção Gestores: versões antigas do app QRPoint podem gerar erros na assina…" at bounding box center [733, 206] width 938 height 52
click at [423, 267] on div "Mantenha o aplicativo QRPoint atualizado para evitar erros na assinatura da fol…" at bounding box center [733, 206] width 976 height 150
